Goal: Information Seeking & Learning: Learn about a topic

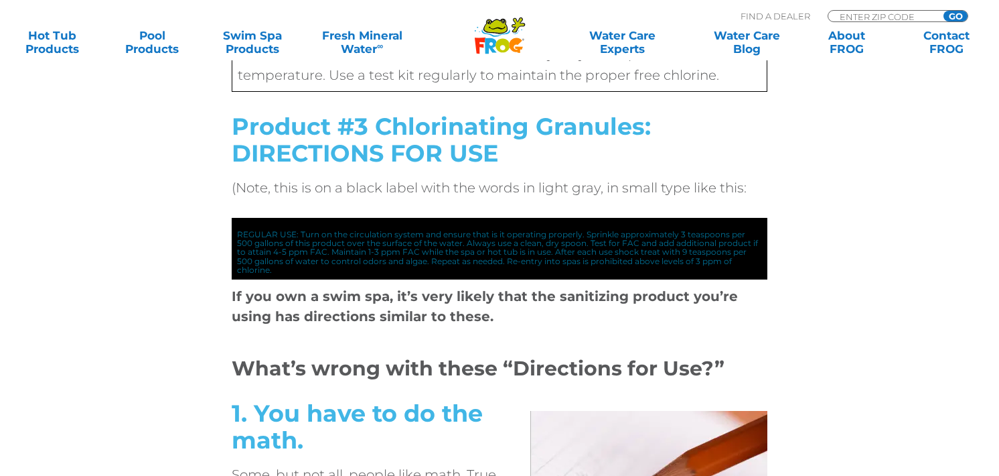
click at [878, 299] on div "With circulation pump on add 1 tablespoon or ½ ounce of this product for every …" at bounding box center [500, 181] width 804 height 438
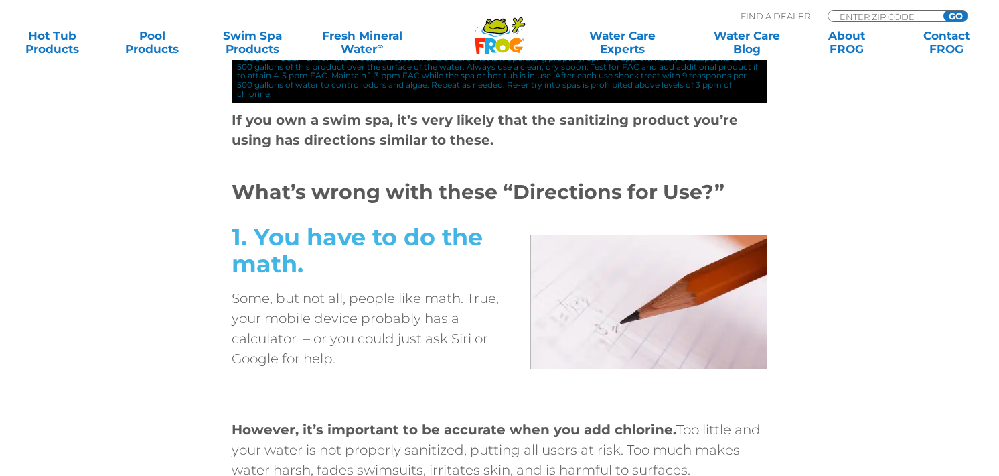
scroll to position [2021, 0]
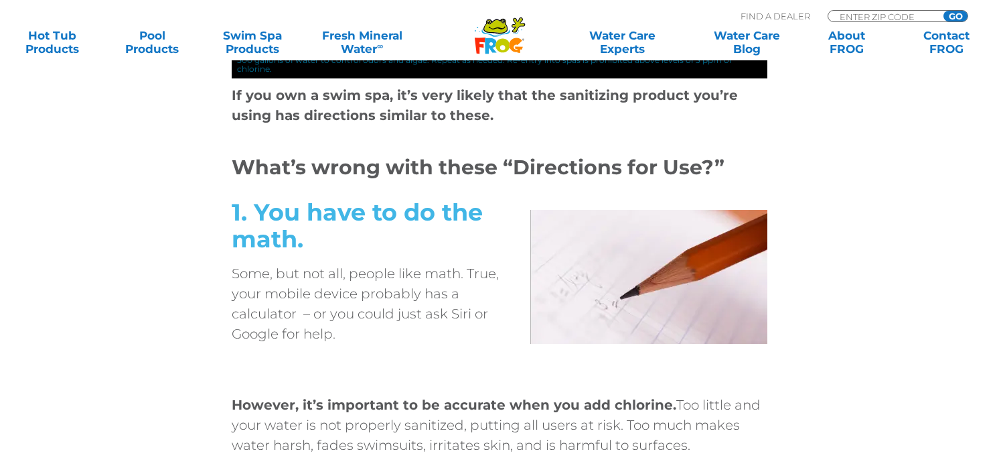
click at [353, 224] on h2 "1. You have to do the math." at bounding box center [366, 226] width 268 height 54
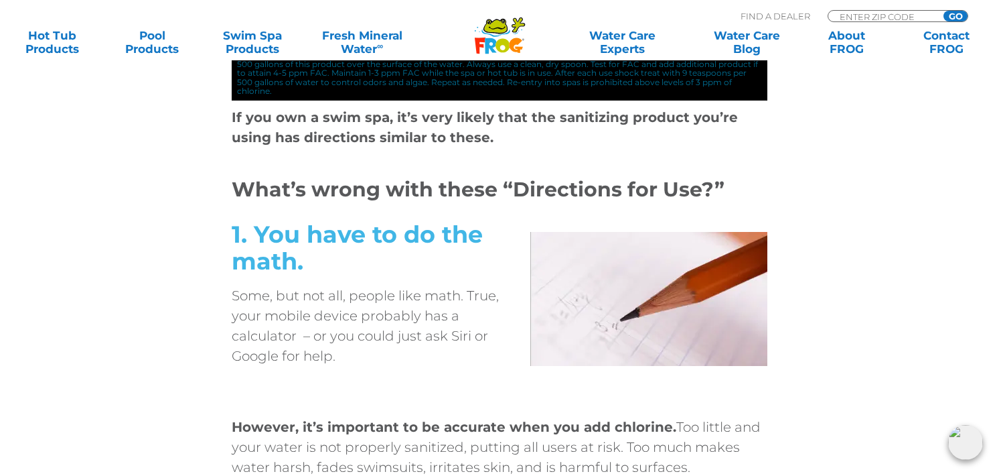
scroll to position [1887, 0]
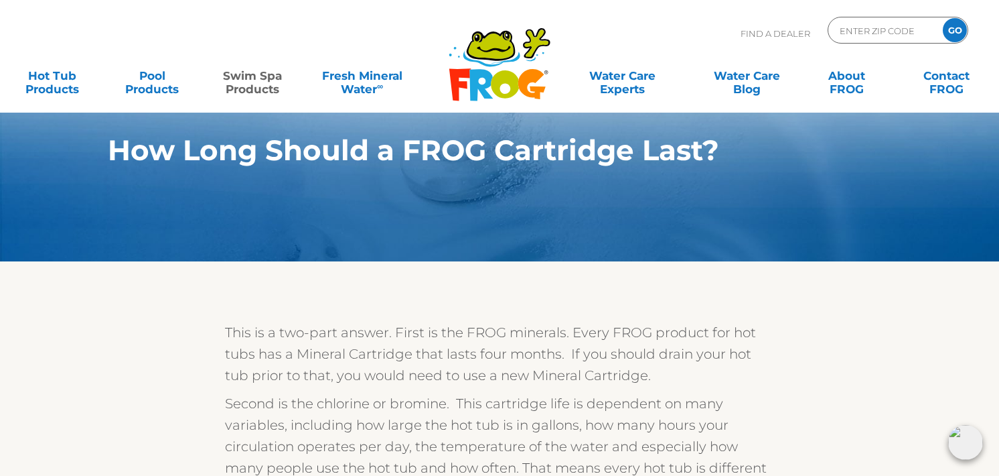
click at [245, 80] on link "Swim Spa Products" at bounding box center [253, 75] width 78 height 27
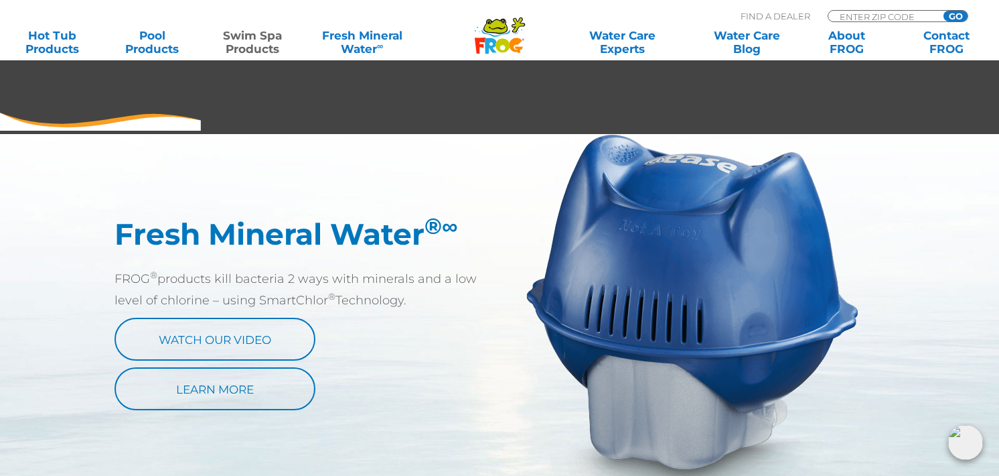
scroll to position [718, 0]
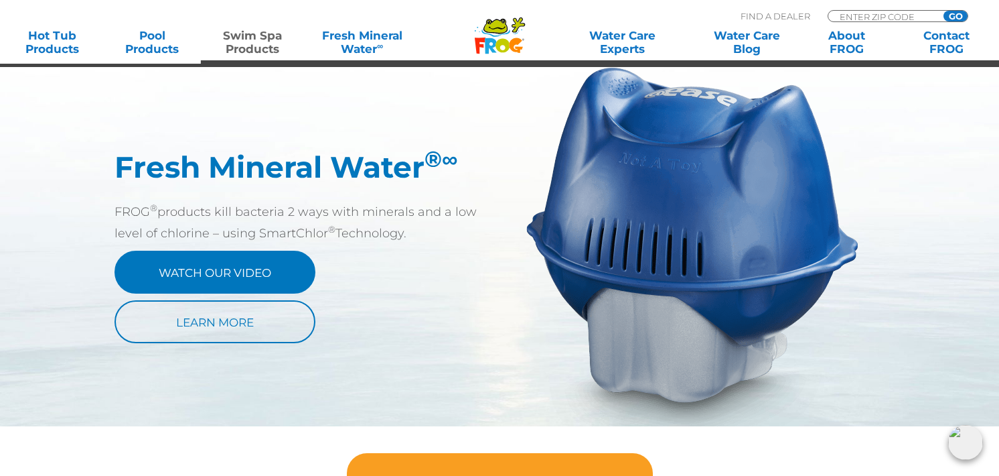
click at [257, 273] on link "Watch Our Video" at bounding box center [215, 271] width 201 height 43
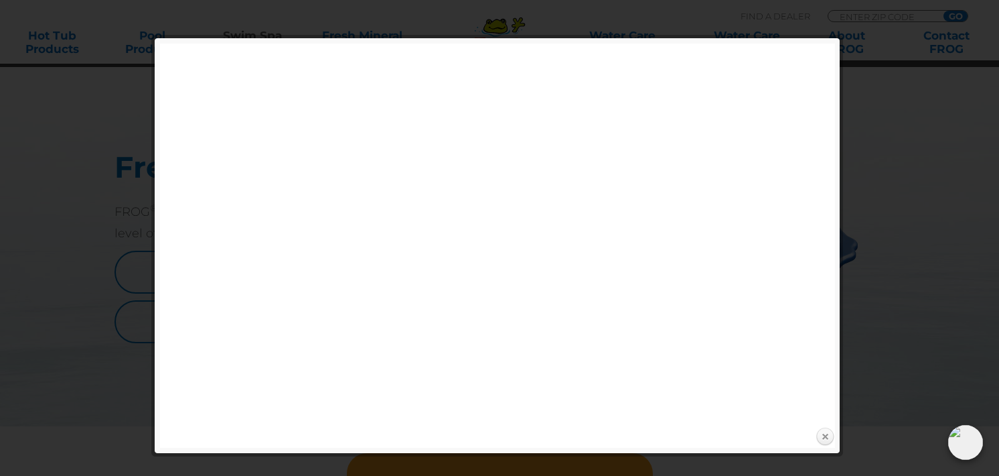
click at [825, 436] on link "Close" at bounding box center [825, 437] width 20 height 20
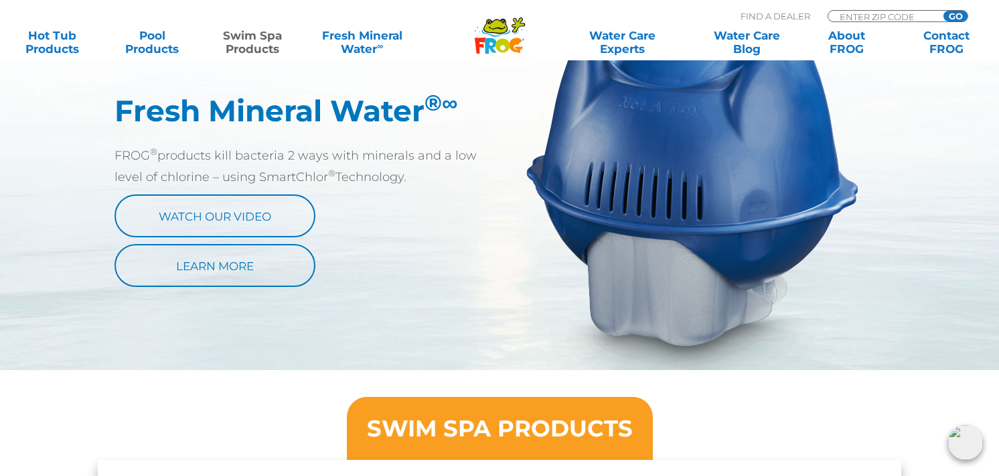
scroll to position [919, 0]
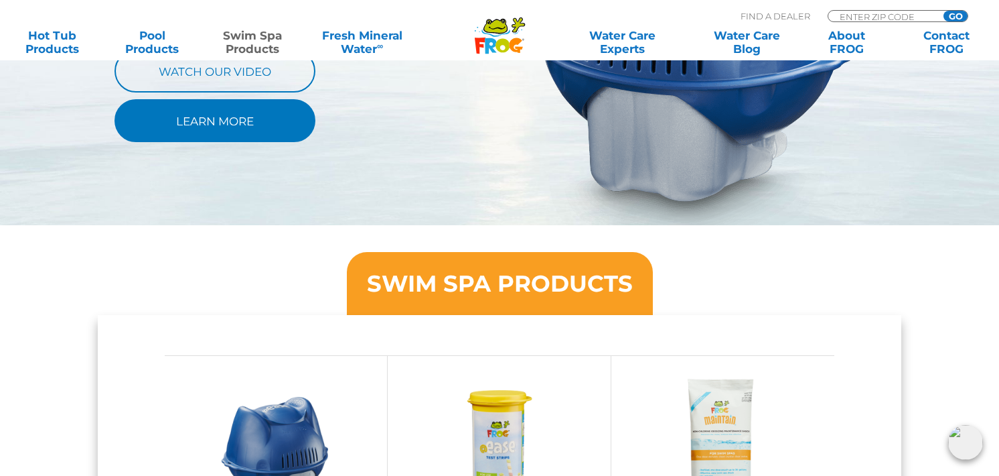
click at [200, 130] on link "Learn More" at bounding box center [215, 120] width 201 height 43
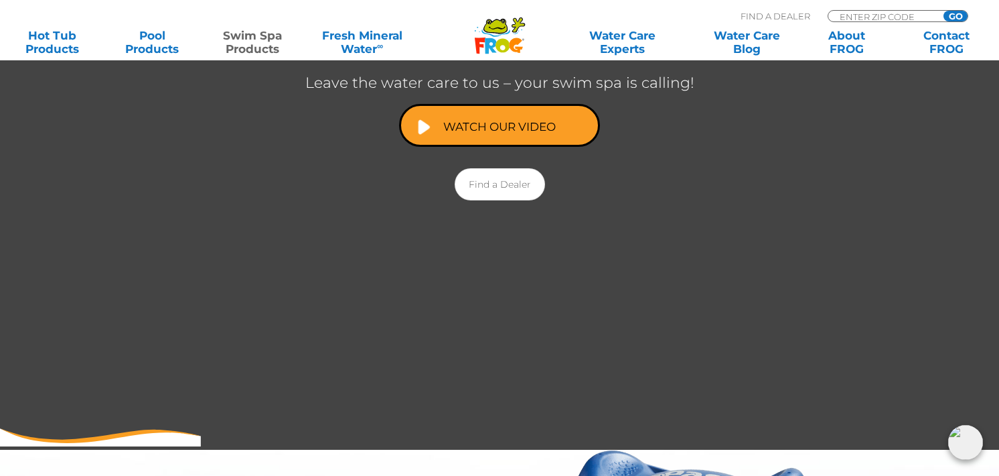
scroll to position [115, 0]
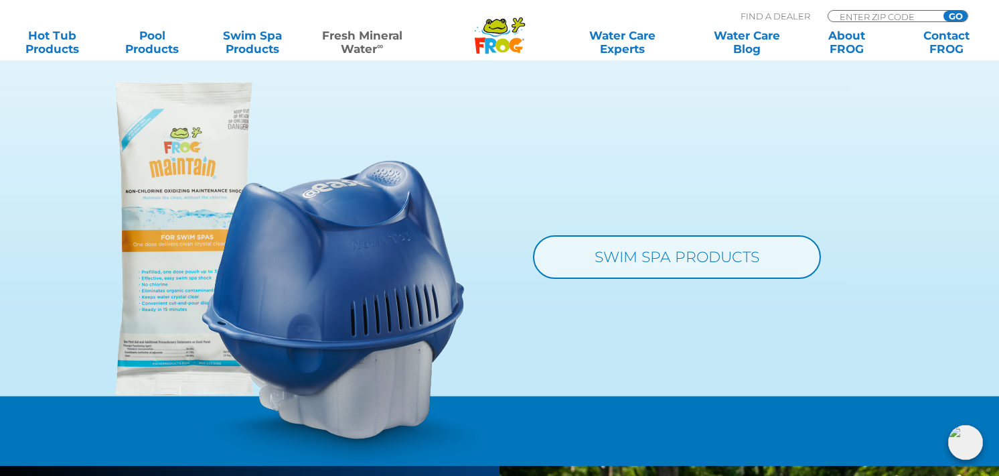
scroll to position [1407, 0]
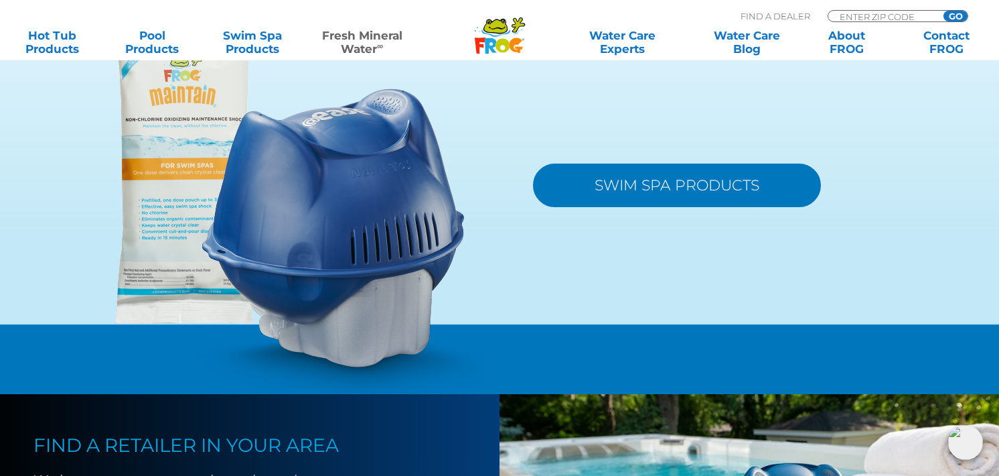
click at [721, 188] on link "SWIM SPA PRODUCTS" at bounding box center [677, 185] width 288 height 44
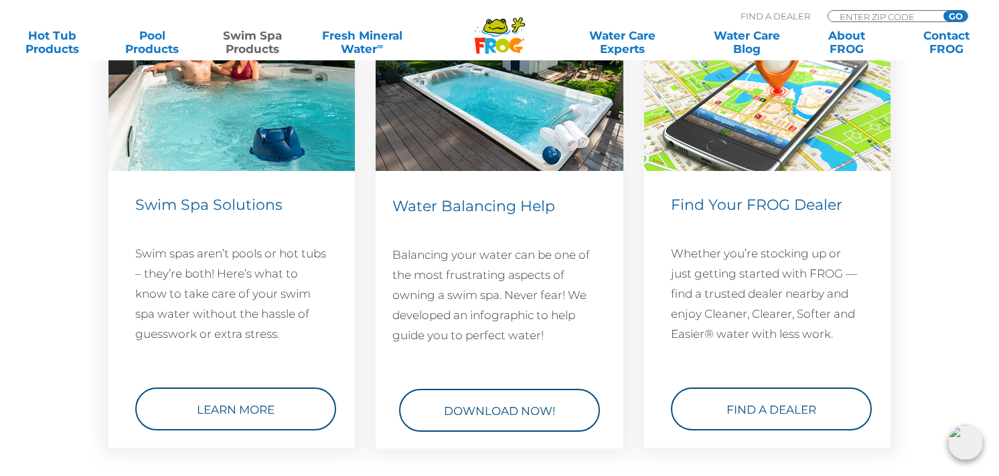
scroll to position [1942, 0]
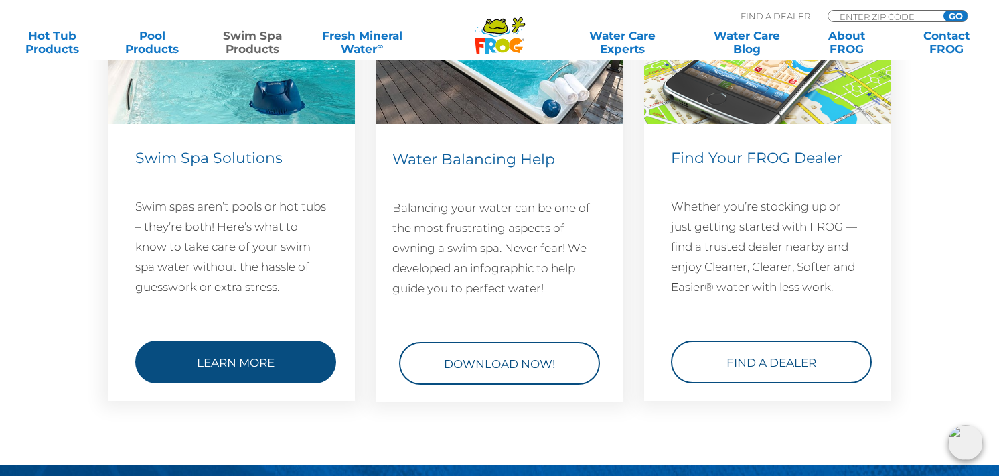
click at [256, 360] on link "Learn More" at bounding box center [235, 361] width 201 height 43
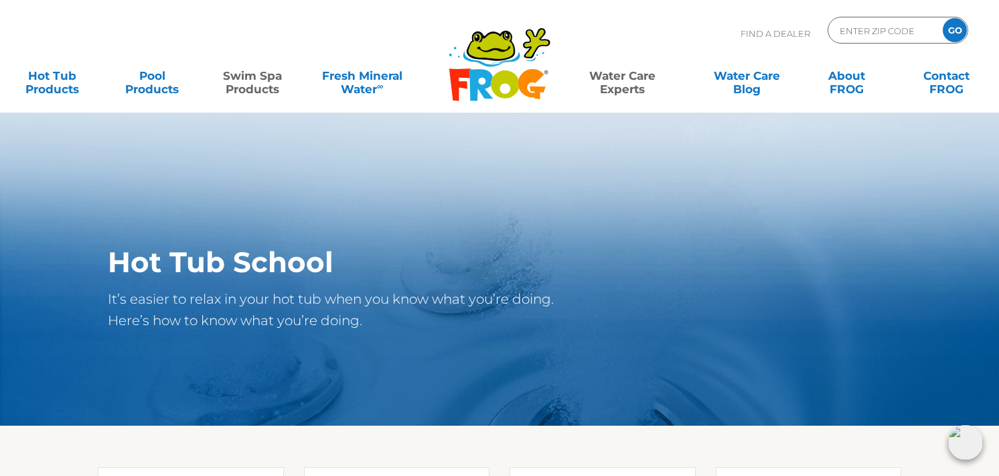
click at [255, 86] on link "Swim Spa Products" at bounding box center [253, 75] width 78 height 27
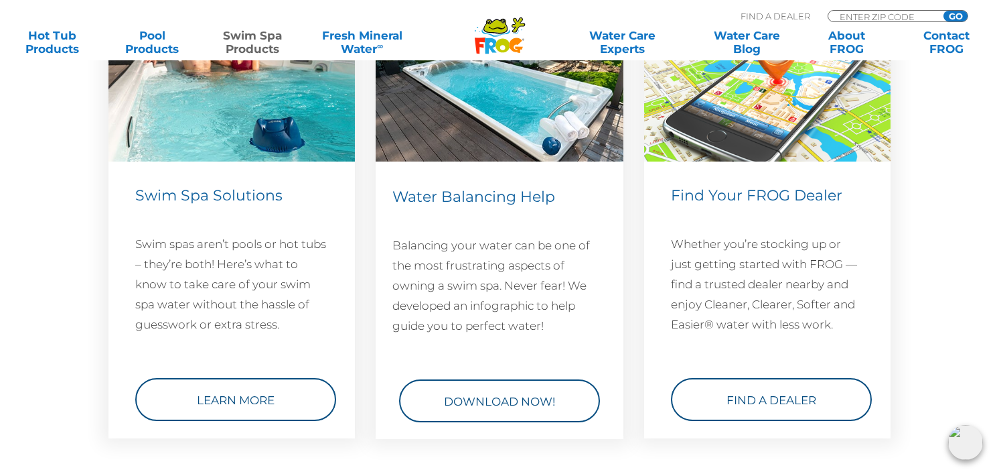
scroll to position [1942, 0]
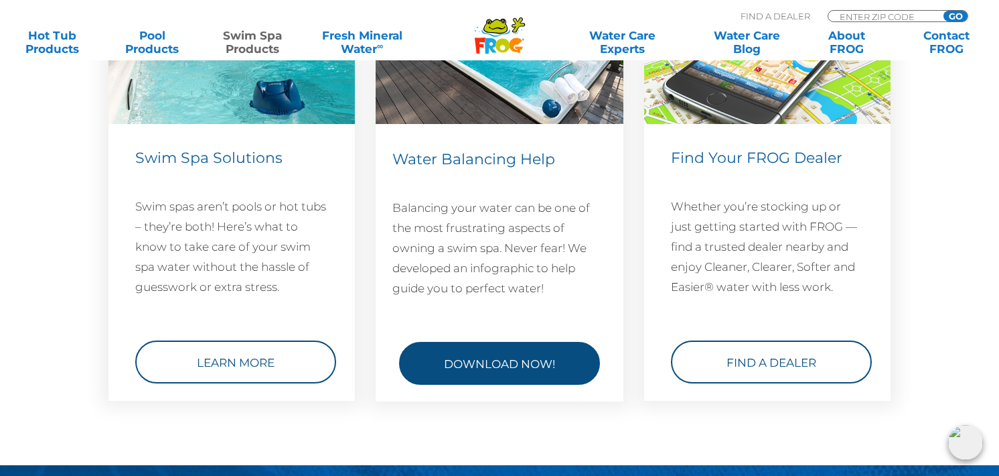
click at [484, 346] on link "Download Now!" at bounding box center [499, 363] width 201 height 43
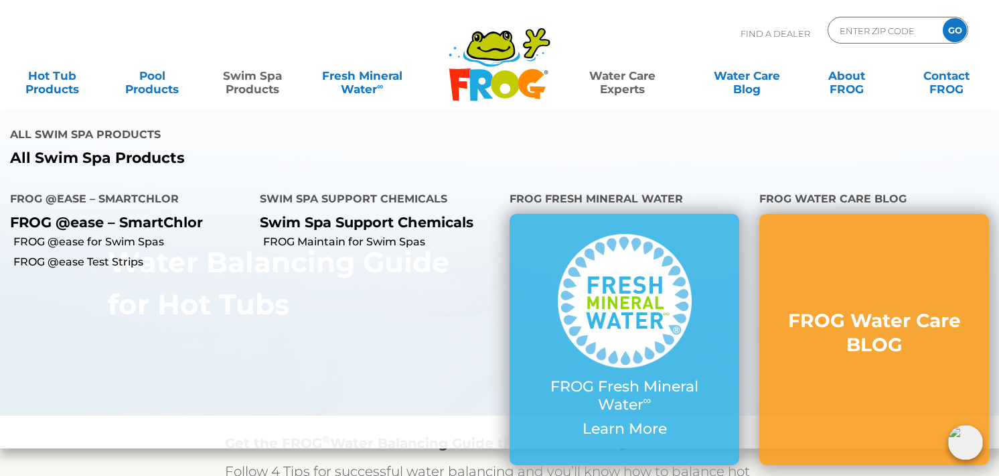
click at [255, 88] on link "Swim Spa Products" at bounding box center [253, 75] width 78 height 27
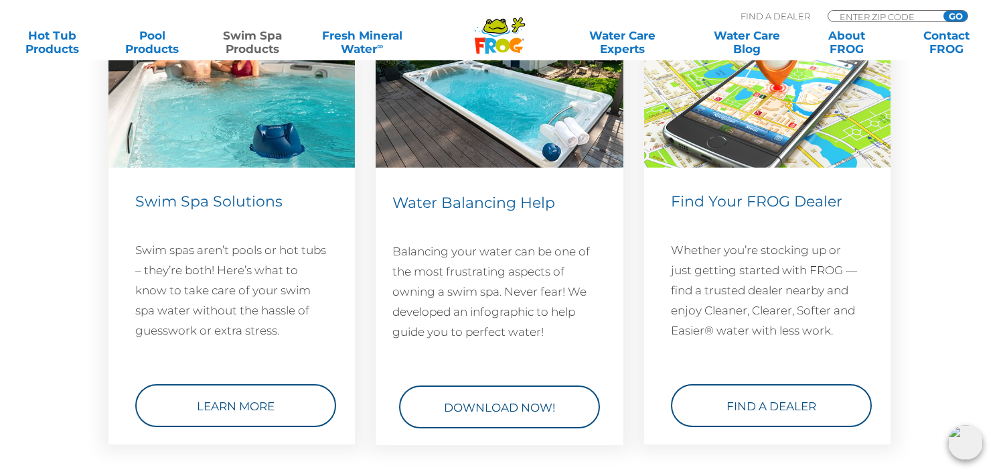
scroll to position [2009, 0]
